Goal: Task Accomplishment & Management: Use online tool/utility

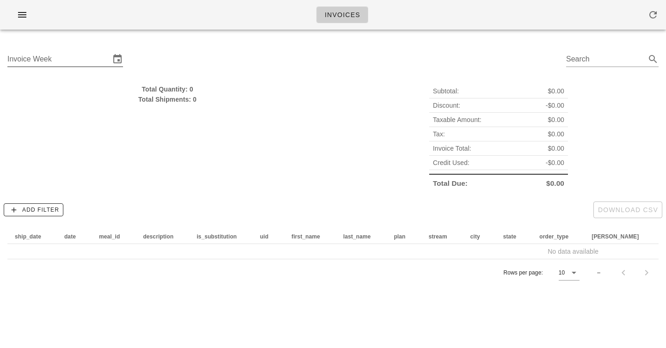
click at [83, 57] on input "Invoice Week" at bounding box center [58, 59] width 103 height 15
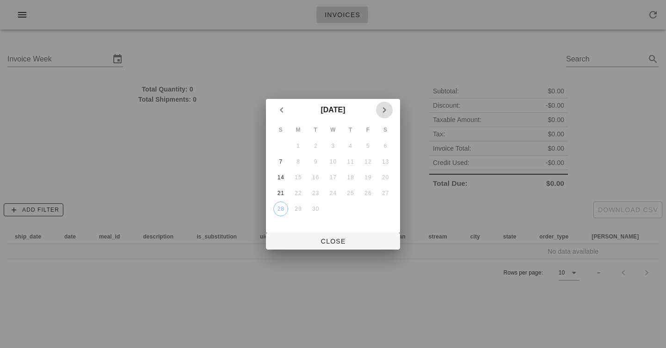
click at [383, 110] on icon "Next month" at bounding box center [384, 110] width 11 height 11
click at [284, 163] on div "5" at bounding box center [280, 162] width 15 height 6
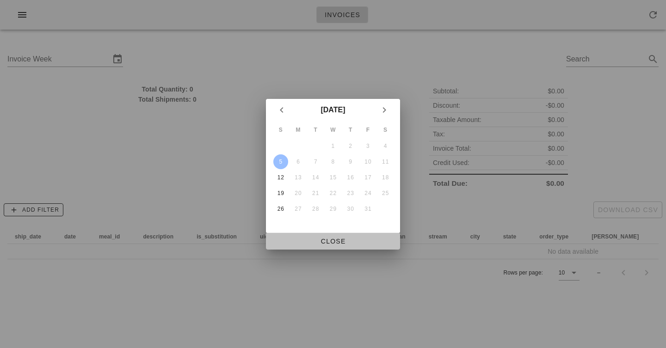
click at [312, 243] on span "Close" at bounding box center [332, 241] width 119 height 7
type input "Sunday October 5"
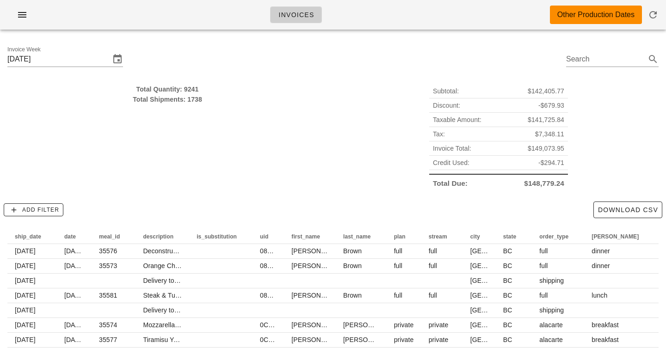
click at [186, 92] on div "Total Quantity: 9241" at bounding box center [167, 89] width 320 height 10
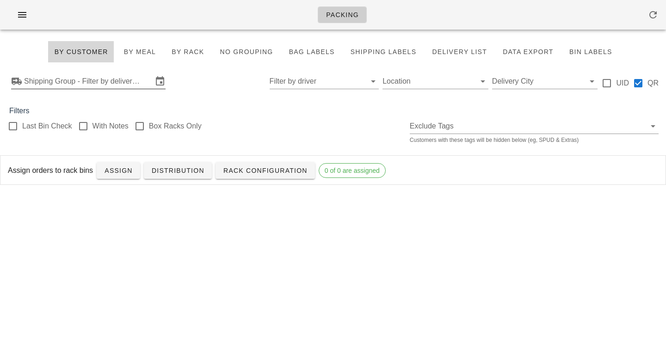
click at [70, 79] on input "Shipping Group - Filter by delivery logistics" at bounding box center [88, 81] width 129 height 15
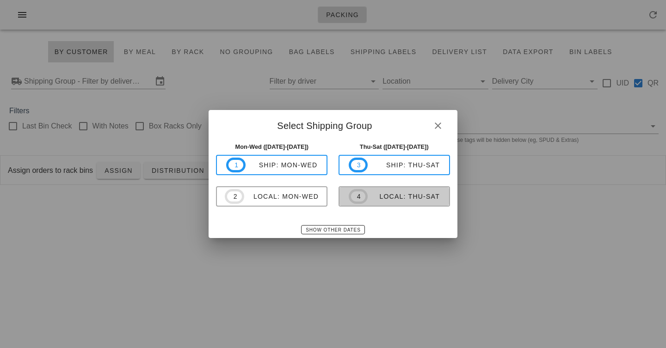
click at [382, 194] on div "local: Thu-Sat" at bounding box center [404, 196] width 72 height 7
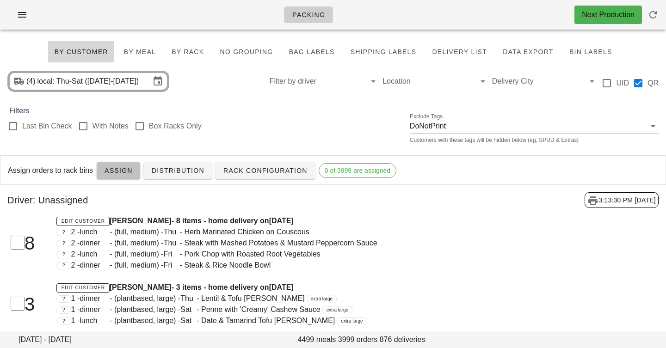
click at [121, 169] on span "Assign" at bounding box center [118, 170] width 29 height 7
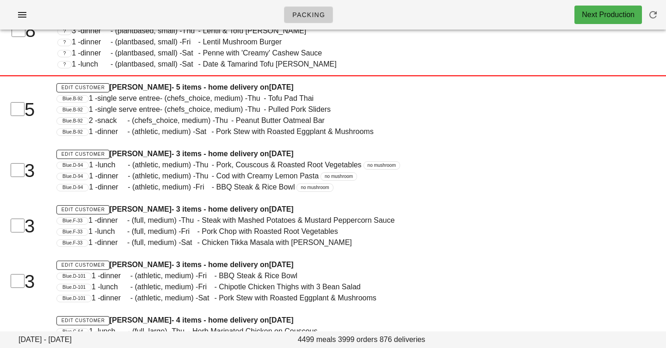
scroll to position [1067, 0]
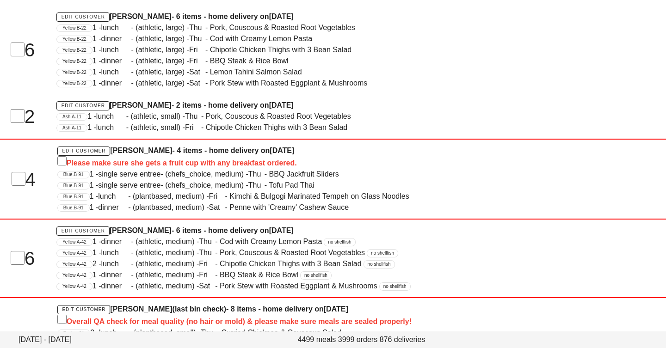
scroll to position [1133, 0]
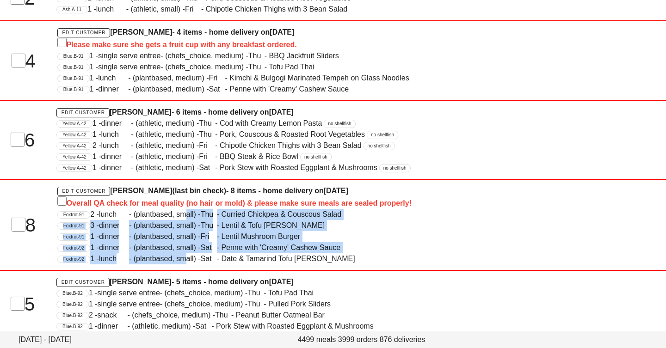
drag, startPoint x: 189, startPoint y: 258, endPoint x: 189, endPoint y: 213, distance: 45.3
click at [189, 213] on div "Edit Customer Ainsley Rouse (last bin check) - 8 items - home delivery on Wedne…" at bounding box center [305, 225] width 506 height 90
click at [189, 213] on span "2 - lunch - (plantbased, small) - Thu - Curried Chickpea & Couscous Salad" at bounding box center [215, 214] width 251 height 8
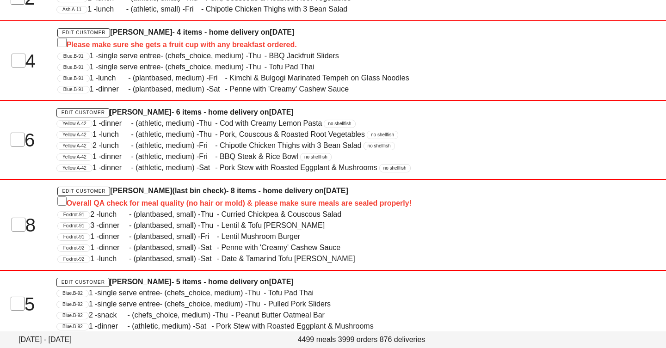
click at [186, 195] on span "(last bin check)" at bounding box center [199, 191] width 54 height 8
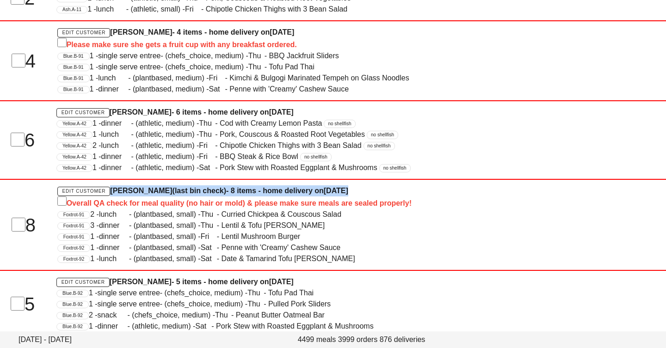
drag, startPoint x: 186, startPoint y: 195, endPoint x: 186, endPoint y: 249, distance: 54.1
click at [186, 249] on div "Edit Customer Ainsley Rouse (last bin check) - 8 items - home delivery on Wedne…" at bounding box center [305, 225] width 506 height 90
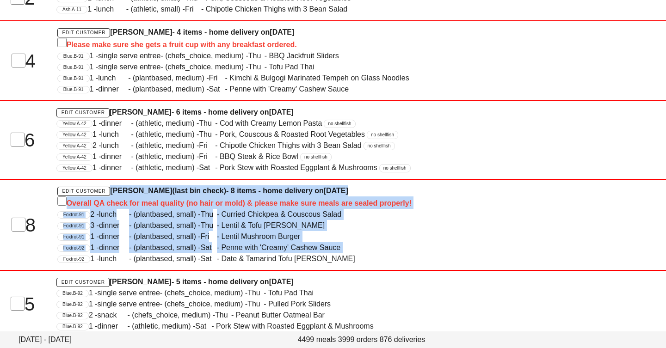
click at [186, 249] on span "1 - dinner - (plantbased, small) - Sat - Penne with 'Creamy' Cashew Sauce" at bounding box center [215, 248] width 250 height 8
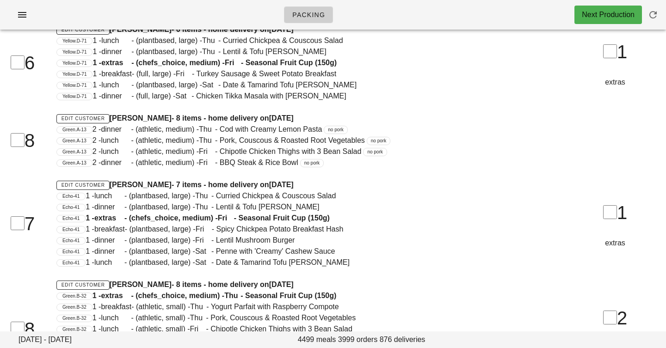
scroll to position [0, 0]
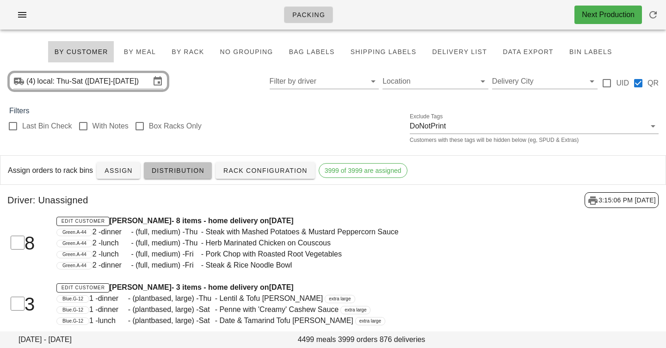
click at [181, 174] on span "Distribution" at bounding box center [177, 170] width 53 height 7
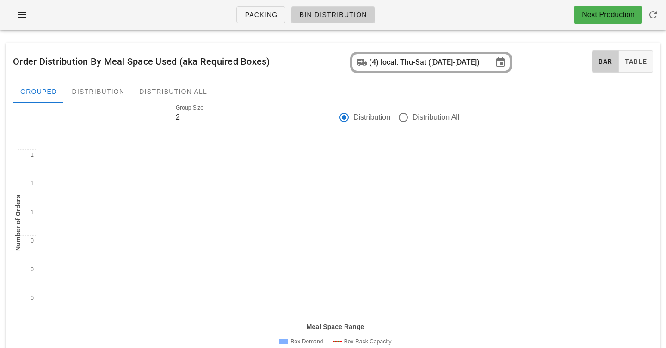
scroll to position [21, 0]
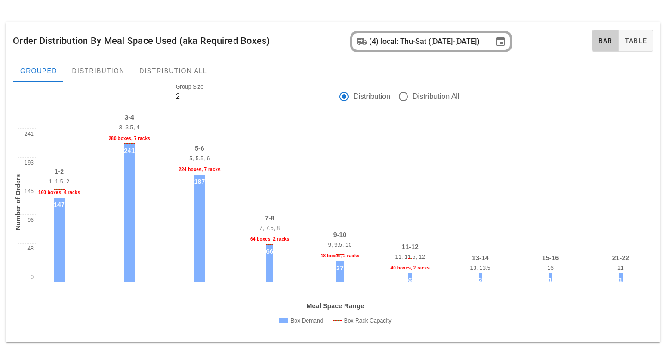
click at [134, 150] on div "241" at bounding box center [129, 151] width 11 height 14
click at [274, 240] on div "64 boxes, 2 racks" at bounding box center [269, 239] width 46 height 10
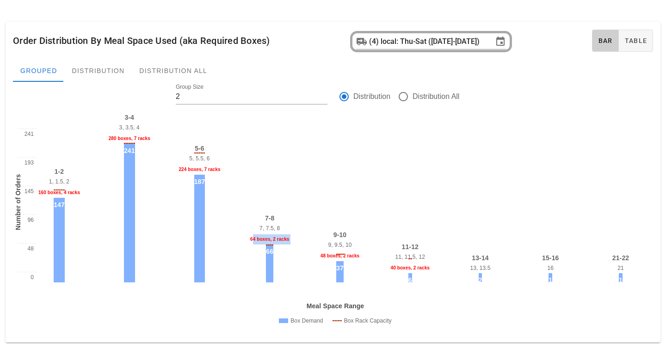
drag, startPoint x: 274, startPoint y: 240, endPoint x: 254, endPoint y: 240, distance: 19.4
click at [254, 240] on div "64 boxes, 2 racks" at bounding box center [269, 239] width 46 height 10
drag, startPoint x: 254, startPoint y: 240, endPoint x: 289, endPoint y: 248, distance: 35.2
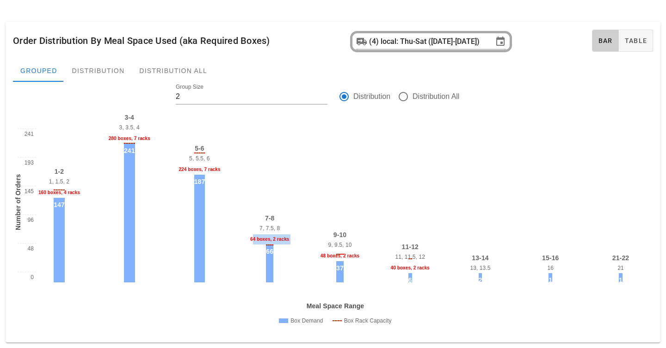
click at [289, 248] on div "7-8 7, 7.5, 8 64 boxes, 2 racks 66" at bounding box center [269, 247] width 46 height 72
click at [96, 76] on div "Distribution" at bounding box center [99, 71] width 68 height 22
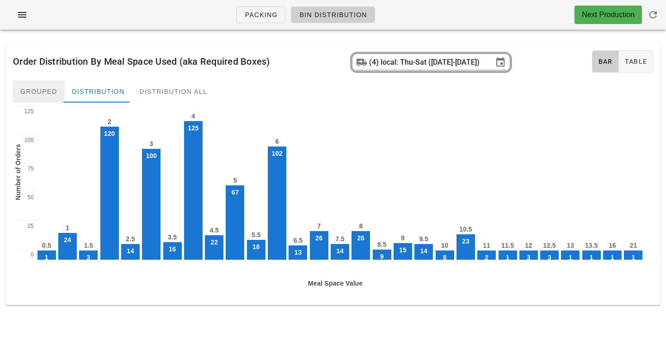
click at [39, 87] on div "Grouped" at bounding box center [39, 91] width 52 height 22
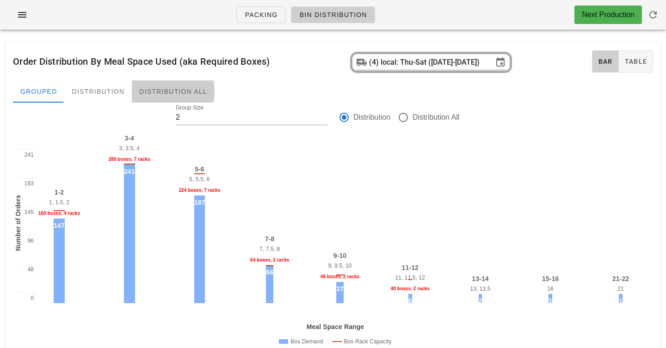
click at [187, 94] on div "Distribution All" at bounding box center [173, 91] width 83 height 22
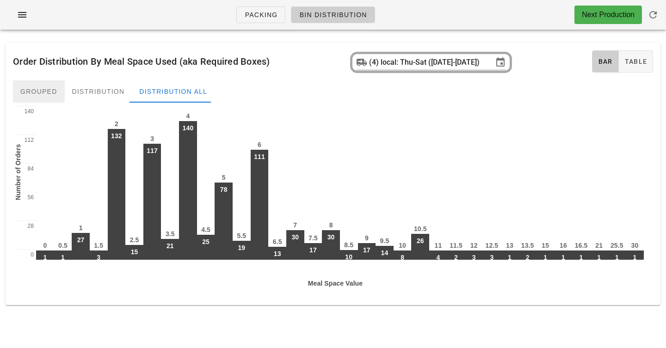
click at [37, 92] on div "Grouped" at bounding box center [39, 91] width 52 height 22
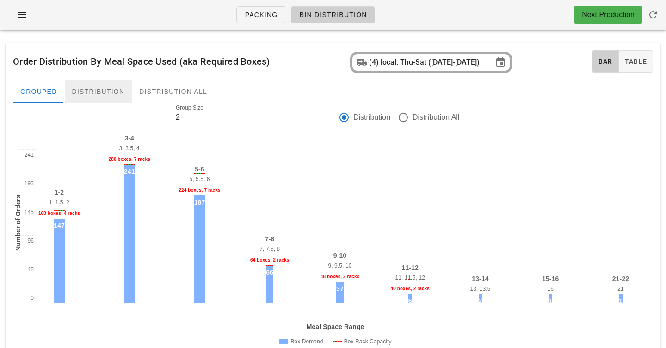
click at [99, 91] on div "Distribution" at bounding box center [99, 91] width 68 height 22
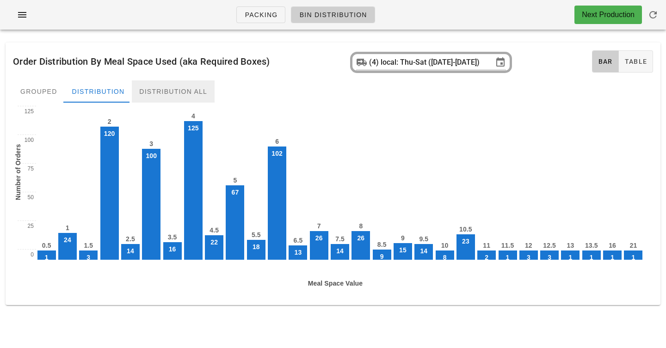
click at [174, 97] on div "Distribution All" at bounding box center [173, 91] width 83 height 22
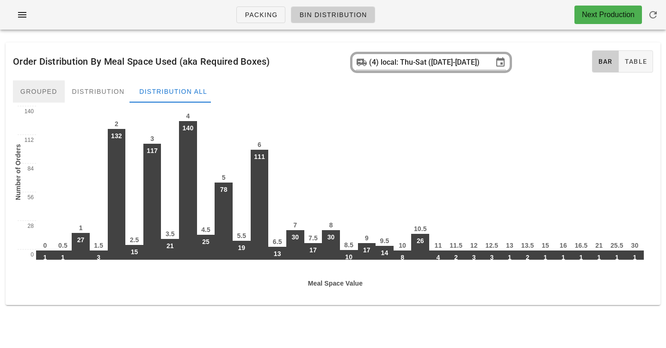
click at [39, 92] on div "Grouped" at bounding box center [39, 91] width 52 height 22
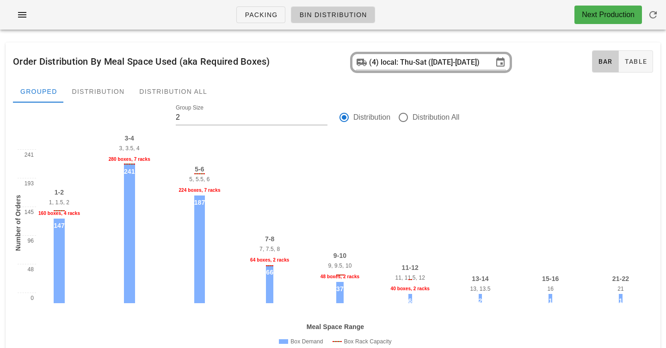
click at [449, 23] on div "Packing Bin Distribution Next Production" at bounding box center [333, 15] width 666 height 30
click at [22, 9] on icon "button" at bounding box center [22, 14] width 11 height 11
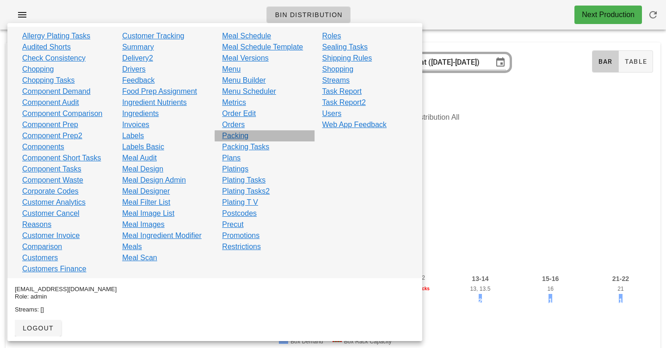
click at [232, 134] on link "Packing" at bounding box center [235, 135] width 26 height 11
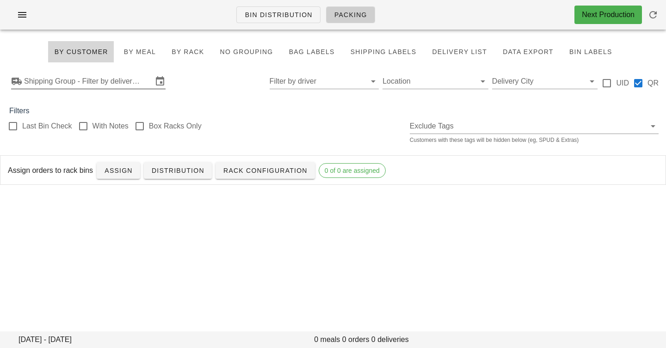
click at [131, 80] on input "Shipping Group - Filter by delivery logistics" at bounding box center [88, 81] width 129 height 15
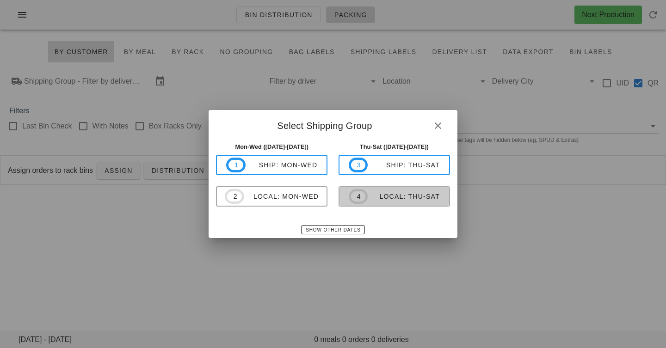
click at [394, 200] on div "local: Thu-Sat" at bounding box center [404, 196] width 72 height 7
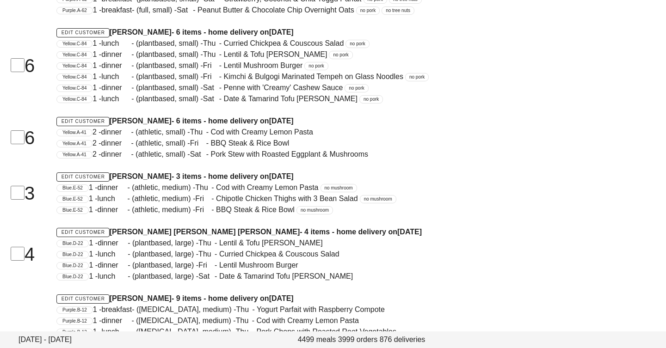
scroll to position [62708, 0]
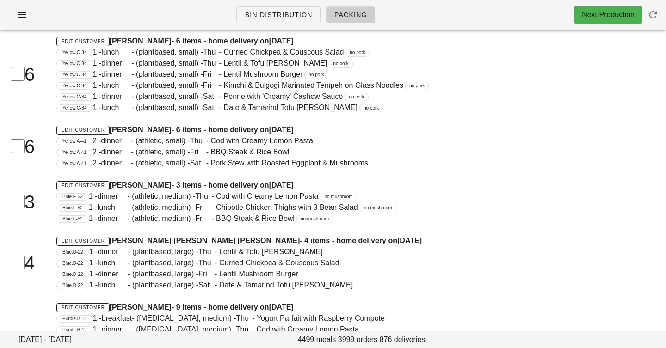
click at [209, 78] on span "1 - dinner - (plantbased, small) - Fri - Lentil Mushroom Burger" at bounding box center [197, 74] width 210 height 8
